Goal: Task Accomplishment & Management: Manage account settings

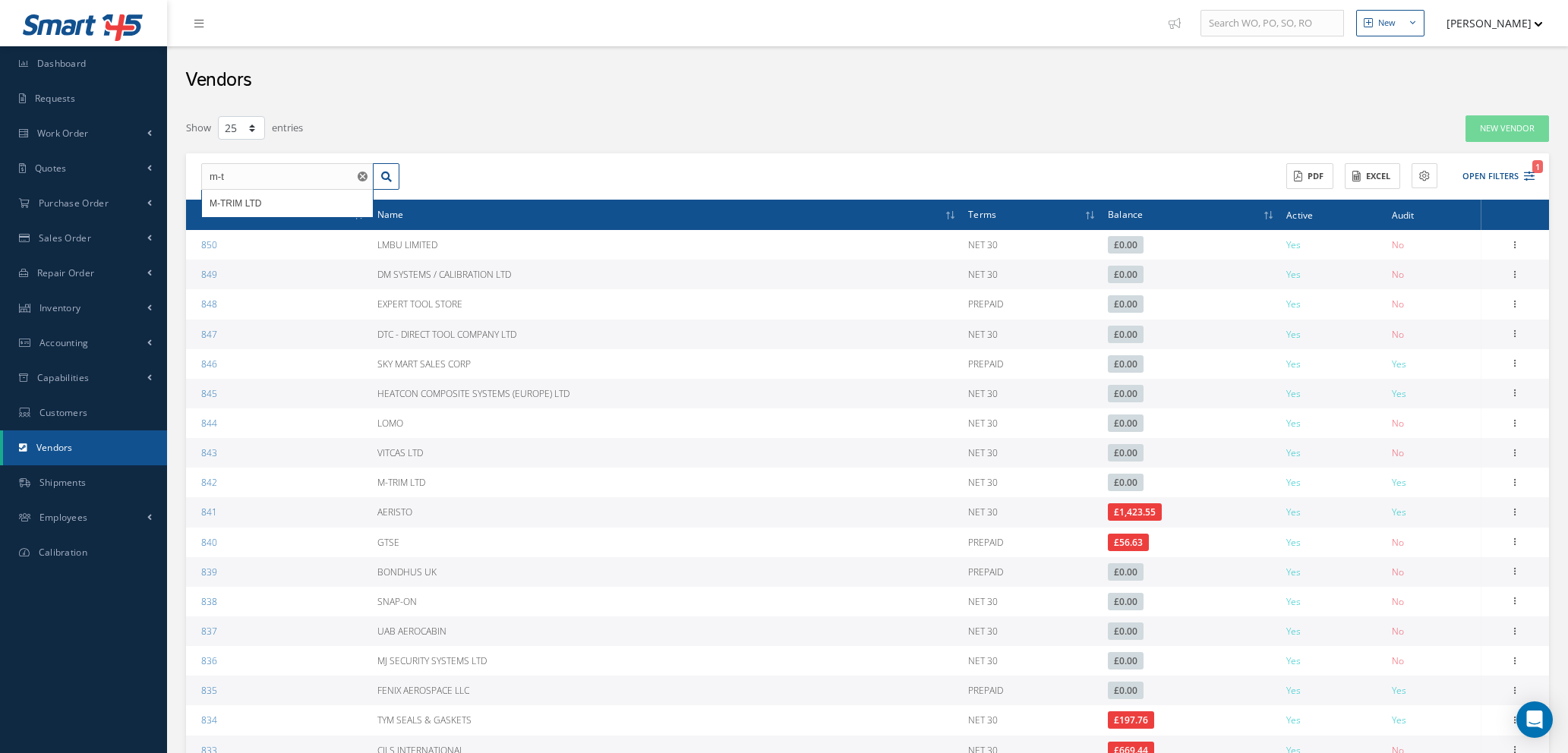
select select "25"
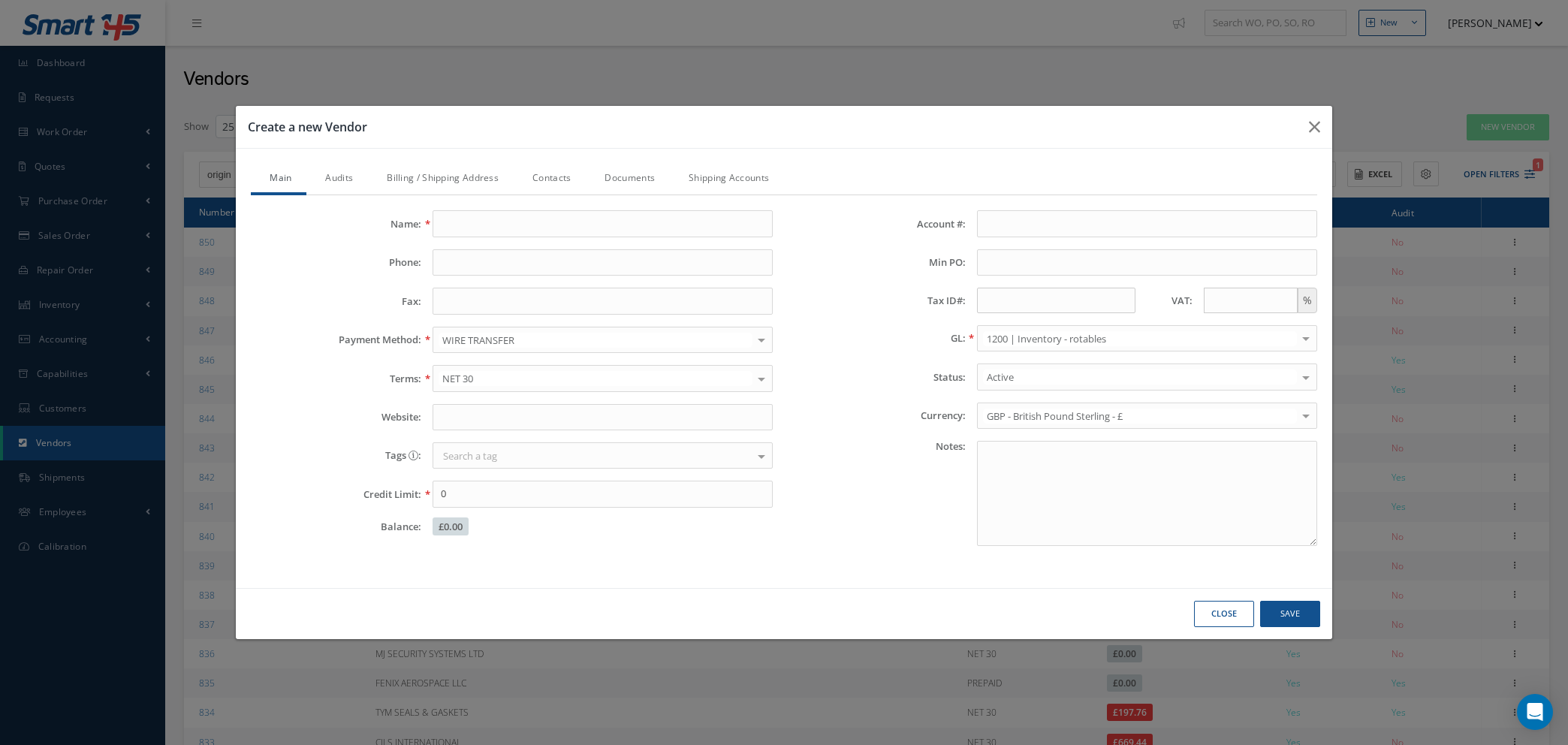
select select "25"
click at [1278, 614] on button "Save" at bounding box center [1290, 613] width 60 height 26
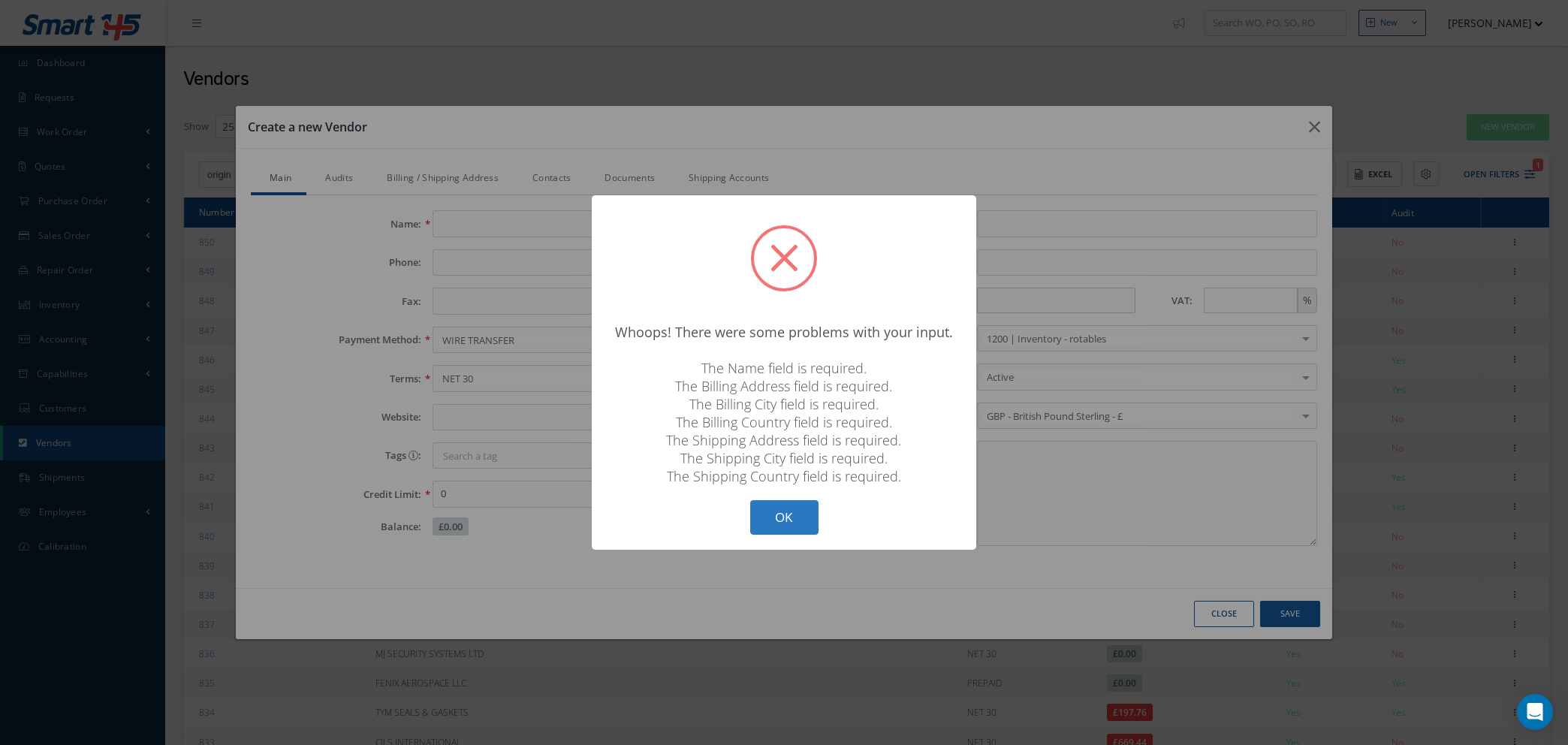
click at [796, 513] on button "OK" at bounding box center [784, 517] width 68 height 36
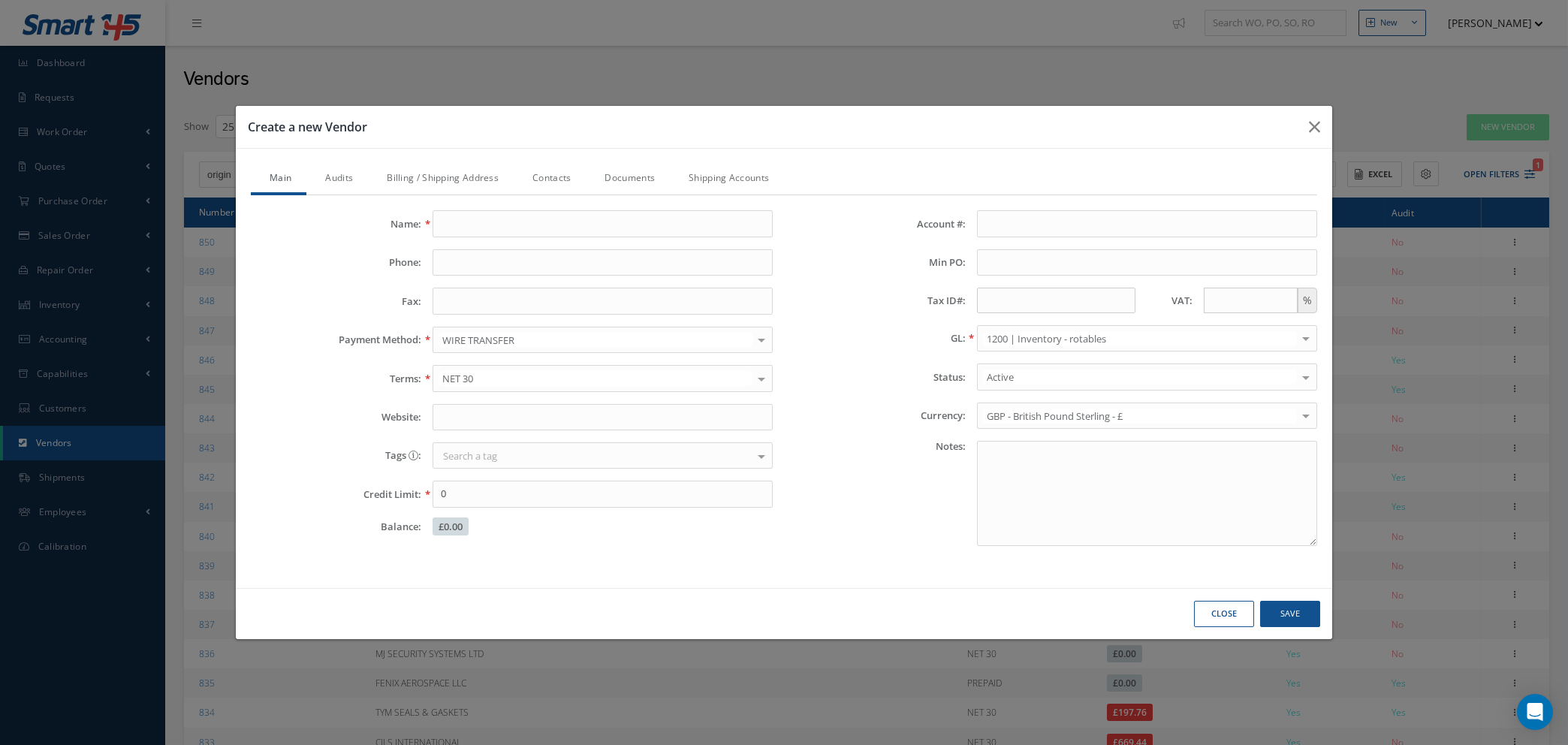
click at [333, 177] on link "Audits" at bounding box center [337, 180] width 61 height 32
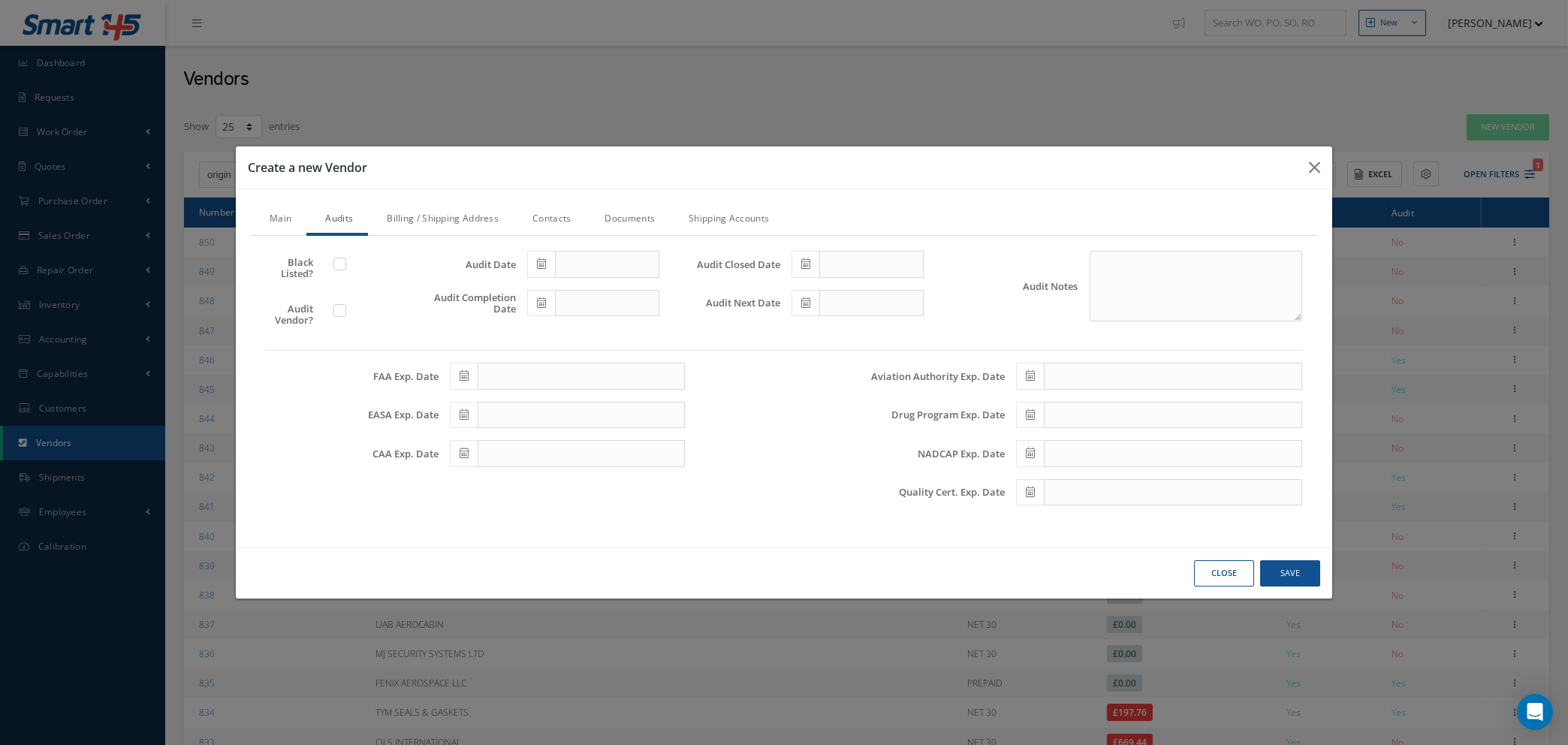
click at [274, 211] on link "Main" at bounding box center [278, 220] width 56 height 32
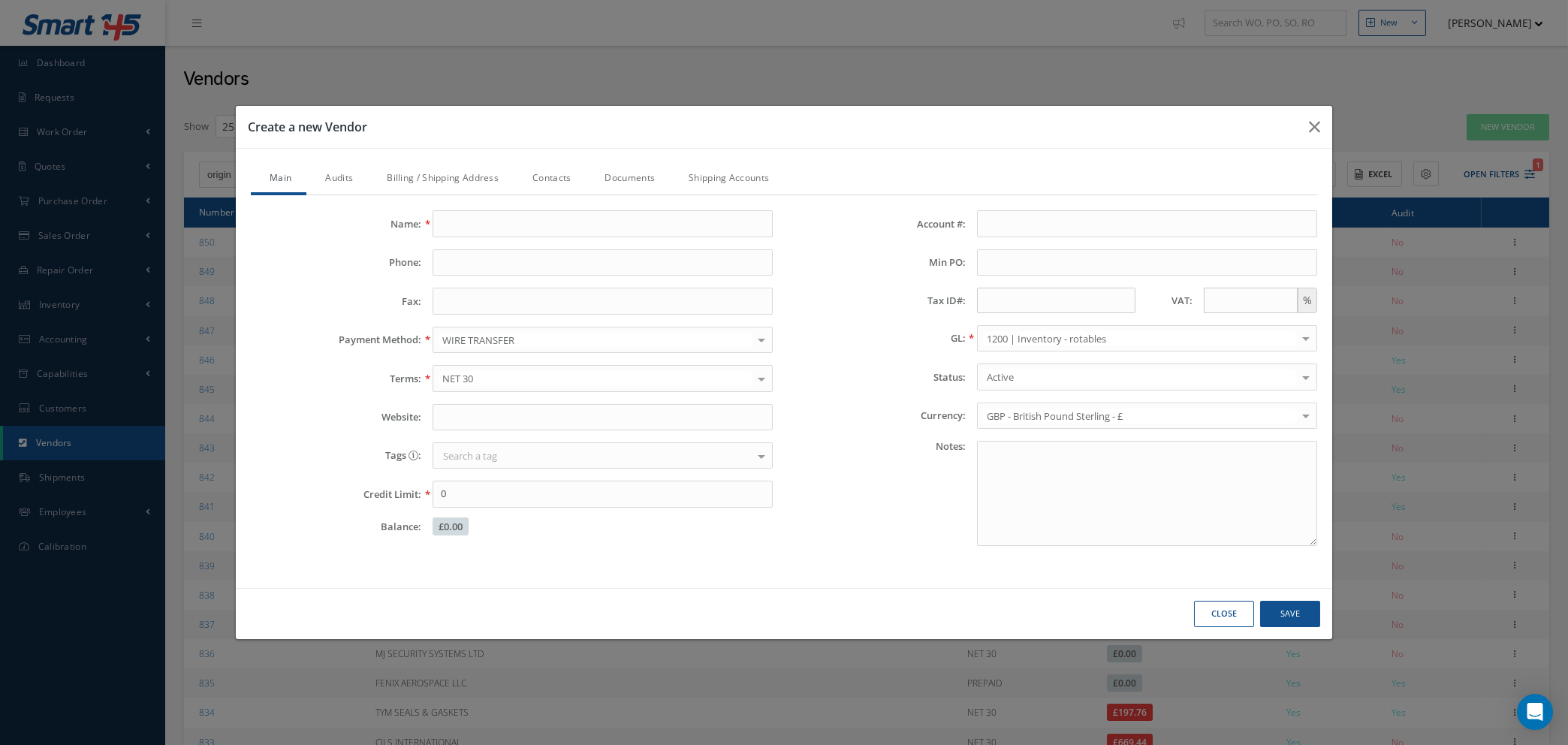
click at [1214, 619] on button "Close" at bounding box center [1224, 613] width 60 height 26
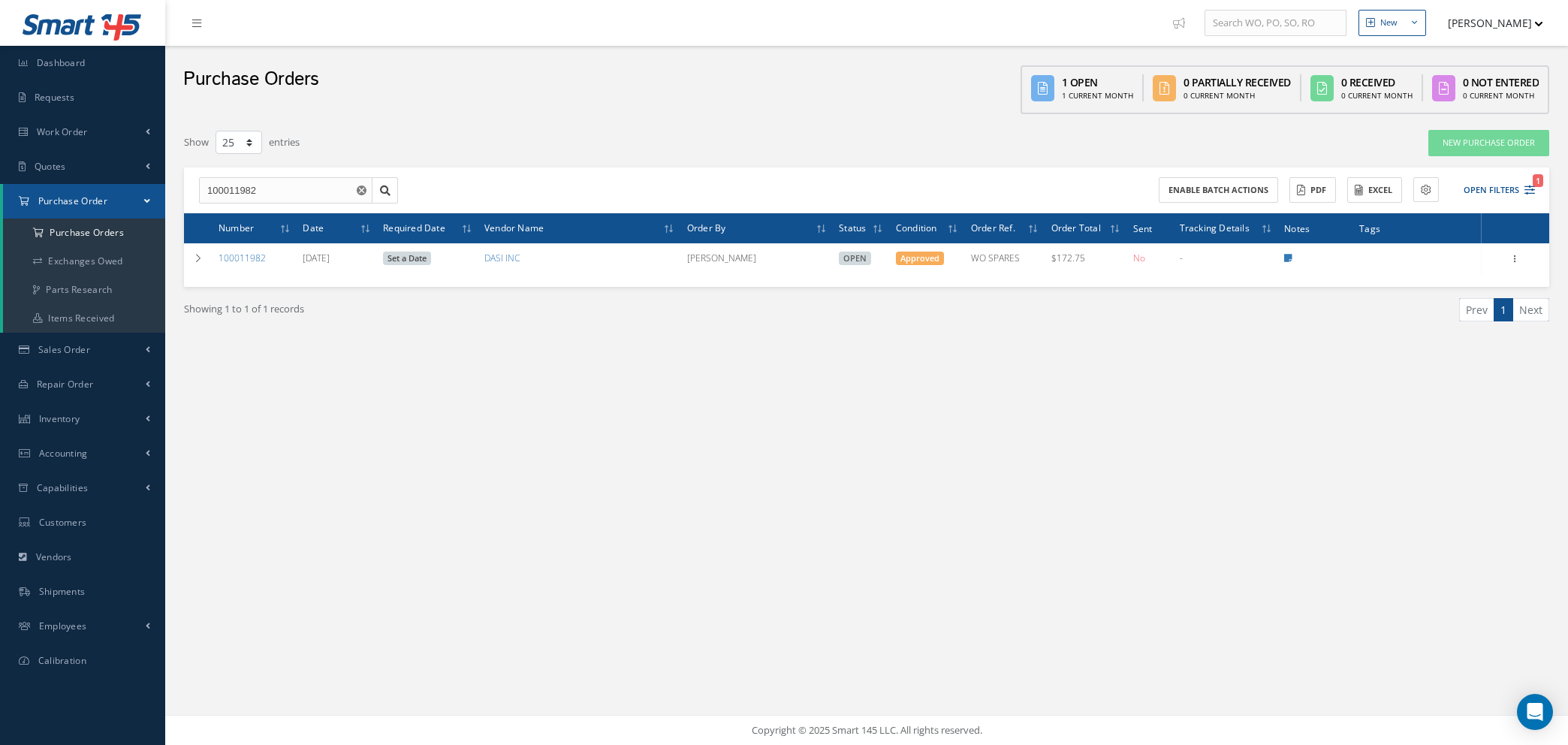
select select "25"
